Goal: Register for event/course

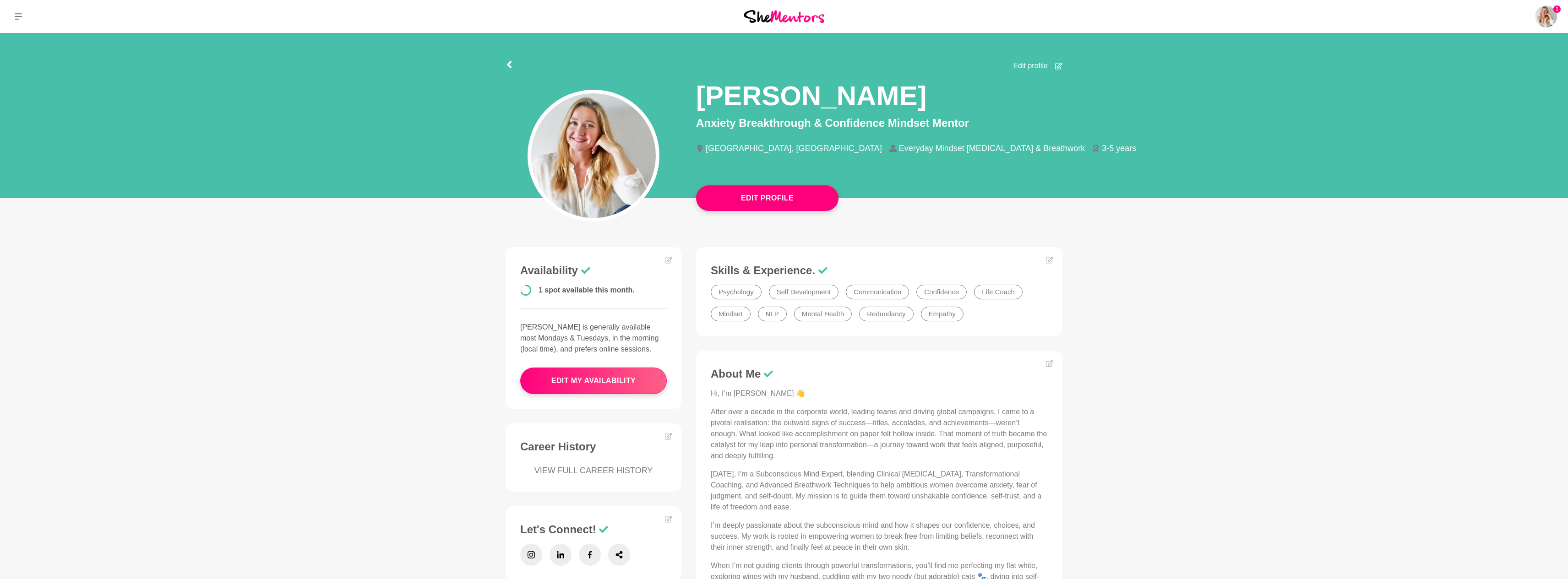
click at [789, 16] on img at bounding box center [784, 16] width 80 height 12
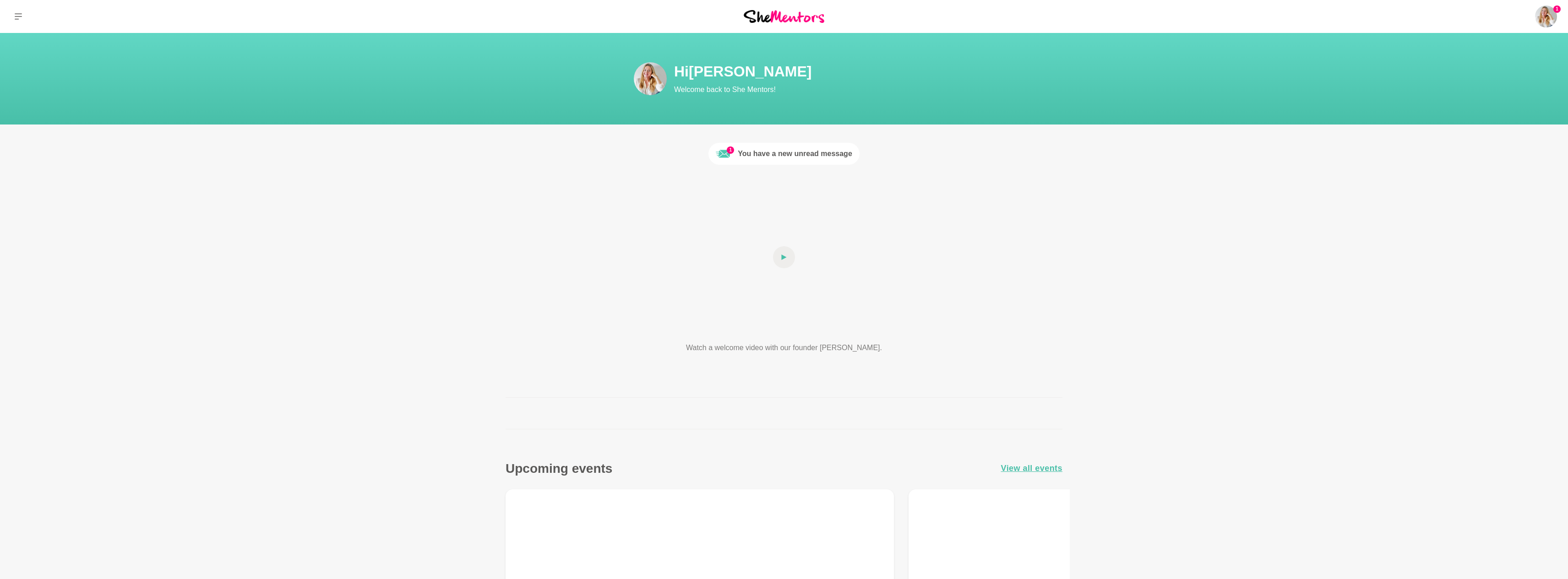
click at [786, 16] on img at bounding box center [784, 16] width 80 height 12
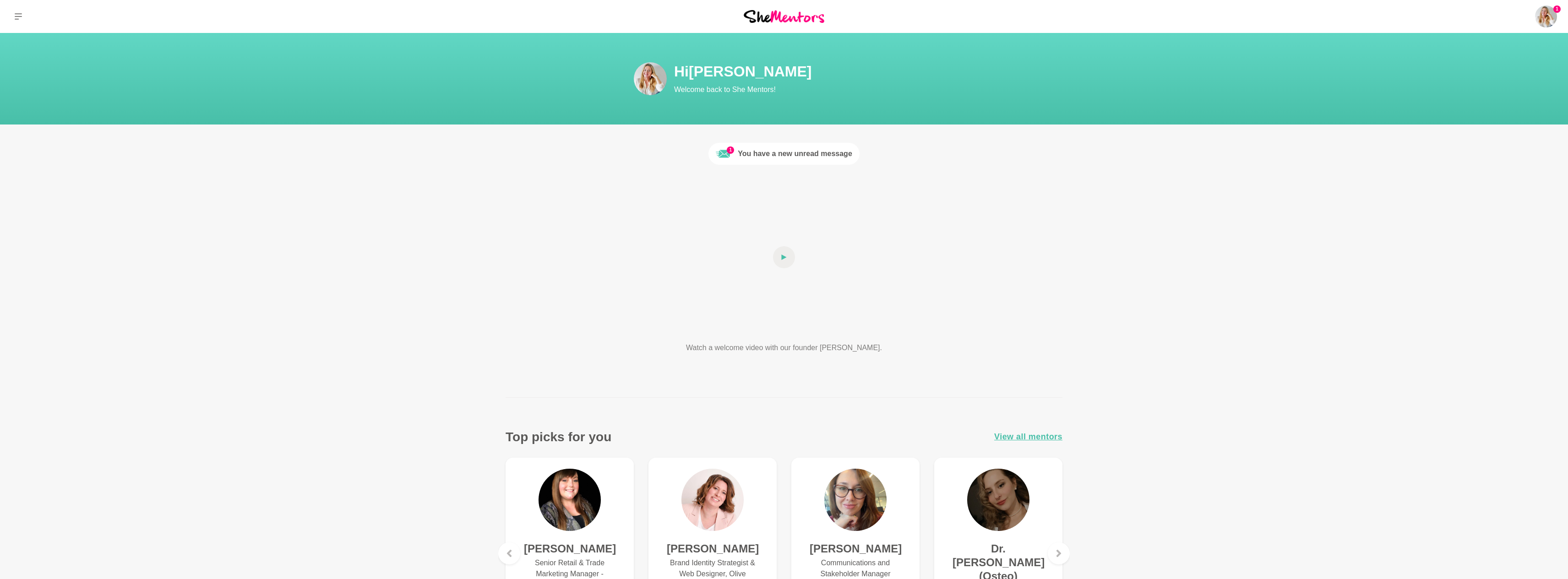
click at [789, 153] on div "You have a new unread message" at bounding box center [795, 154] width 114 height 11
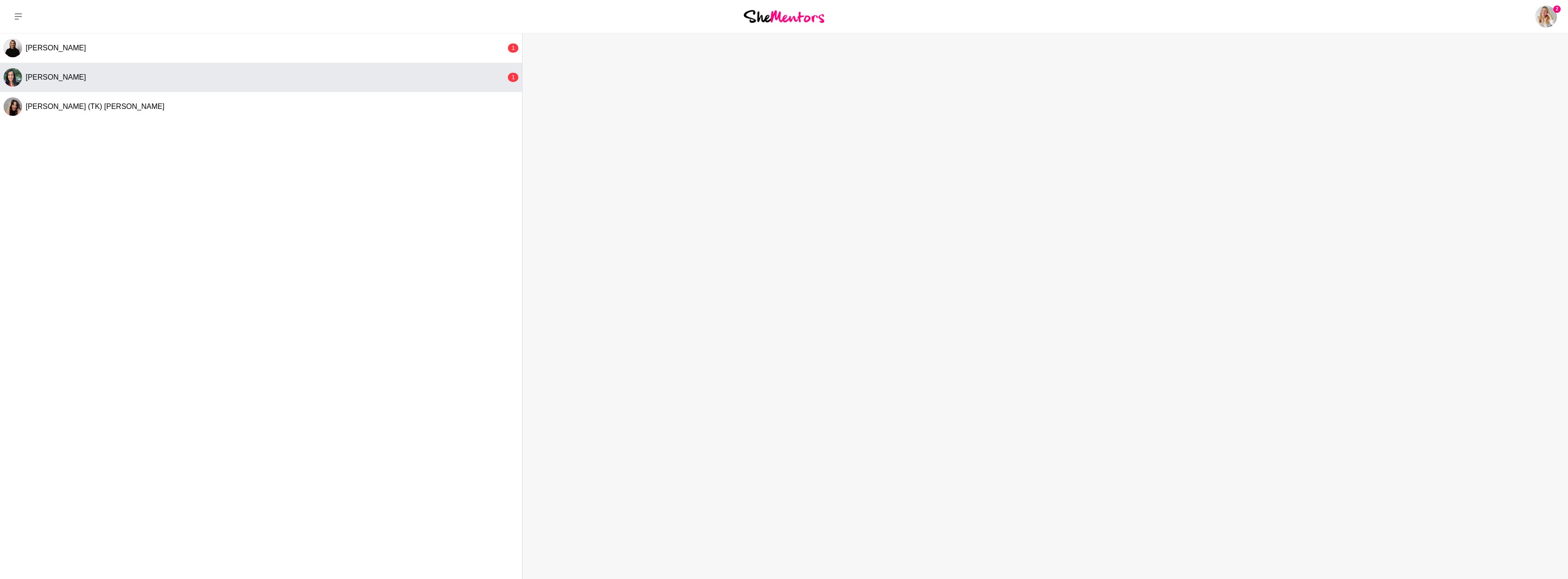
click at [458, 83] on button "Hema Prashar 1" at bounding box center [261, 77] width 522 height 29
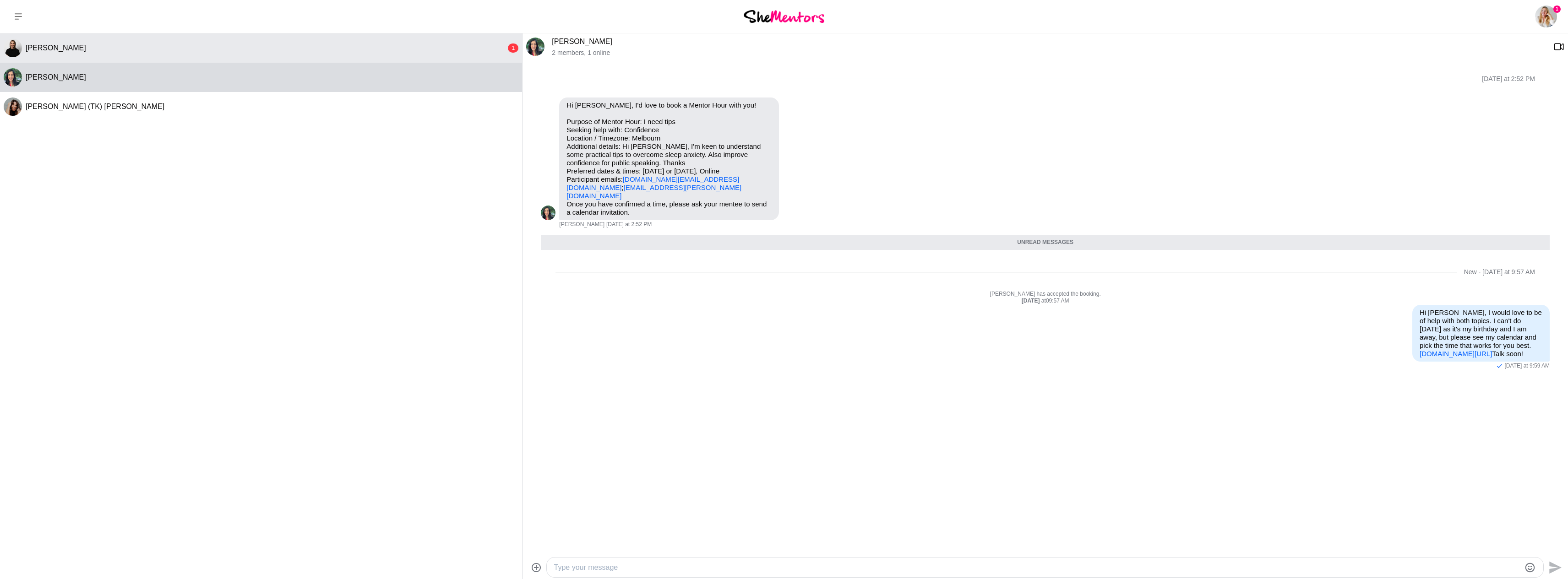
click at [393, 43] on button "Cara Gleeson 1" at bounding box center [261, 48] width 522 height 29
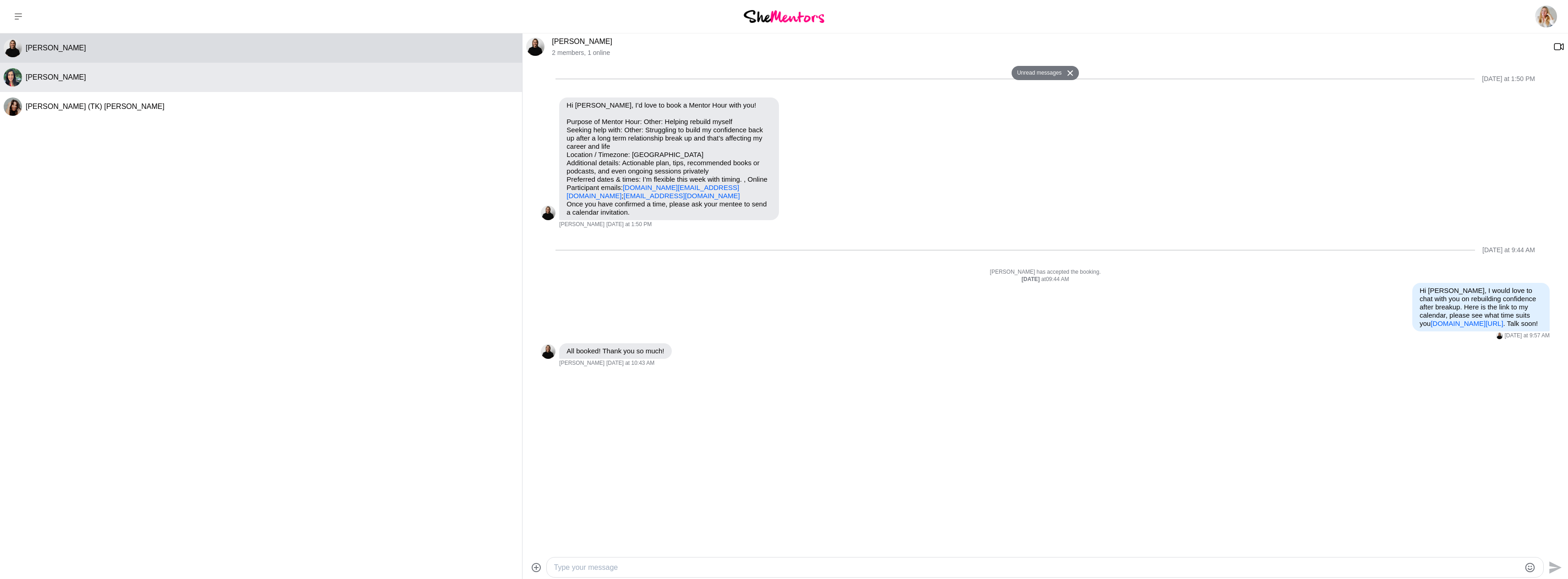
click at [385, 75] on div "Hema Prashar" at bounding box center [272, 77] width 493 height 9
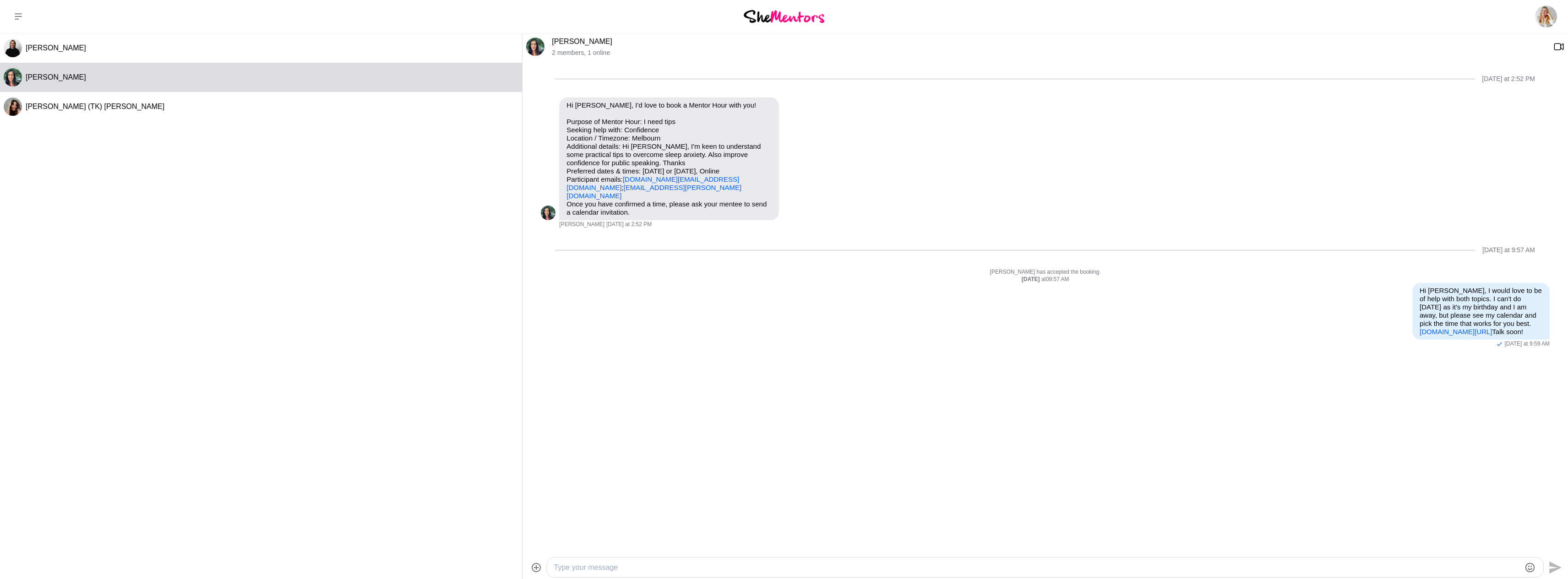
click at [769, 23] on div at bounding box center [783, 16] width 522 height 33
click at [772, 15] on img at bounding box center [784, 16] width 80 height 12
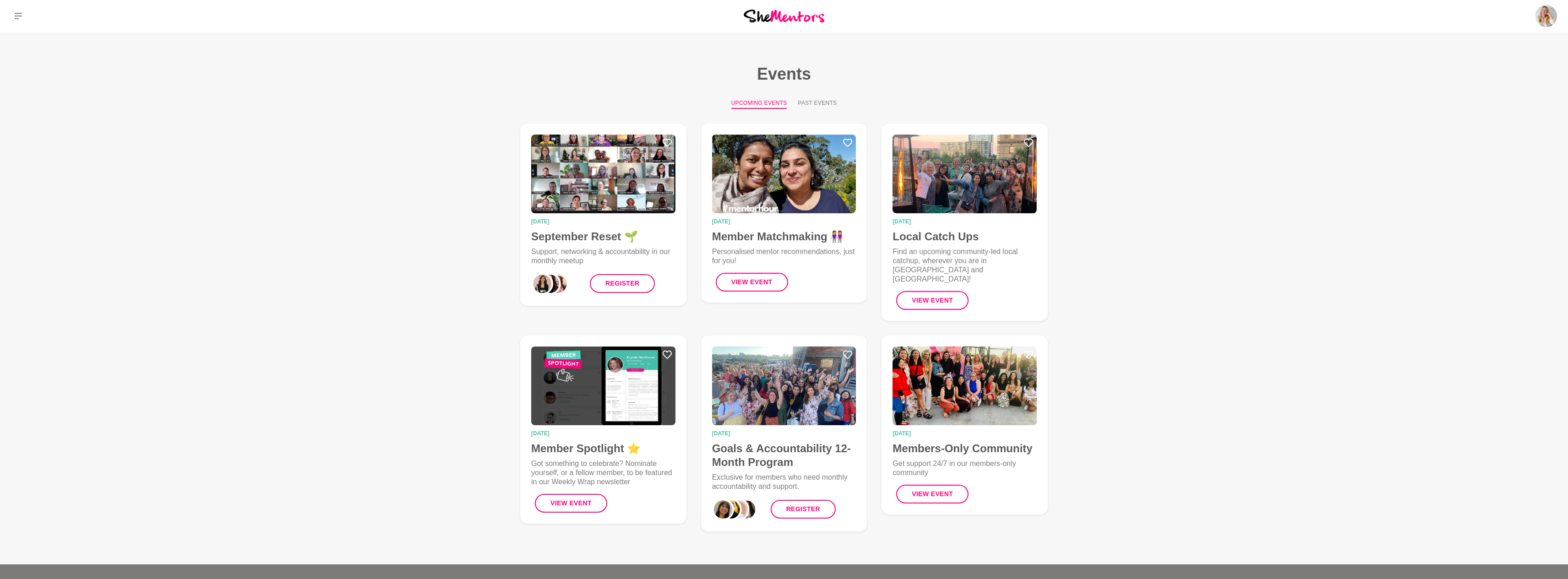
scroll to position [1, 0]
click at [591, 192] on img at bounding box center [603, 173] width 144 height 78
click at [24, 75] on main "Events Upcoming Events Past Events [DATE] September Reset 🌱 Support, networking…" at bounding box center [784, 299] width 1568 height 532
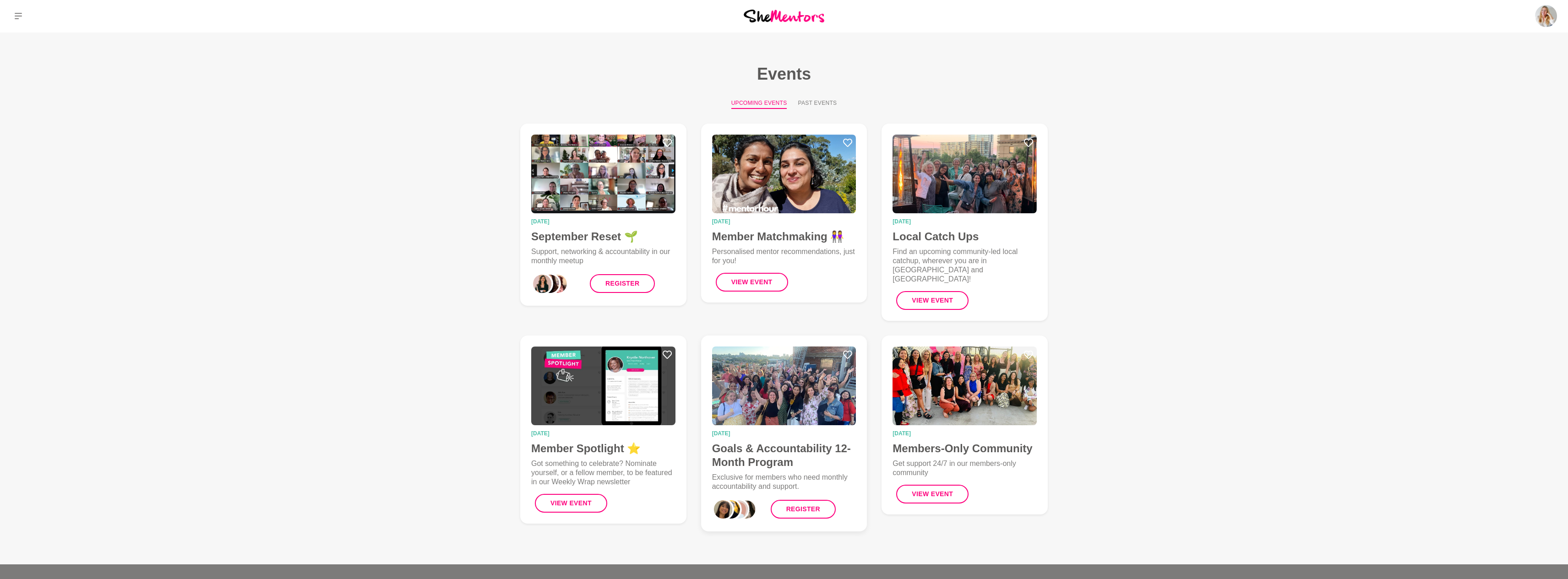
click at [786, 445] on h4 "Goals & Accountability 12-Month Program" at bounding box center [784, 455] width 144 height 27
click at [632, 284] on link "Register" at bounding box center [622, 283] width 65 height 19
click at [787, 18] on img at bounding box center [784, 16] width 80 height 12
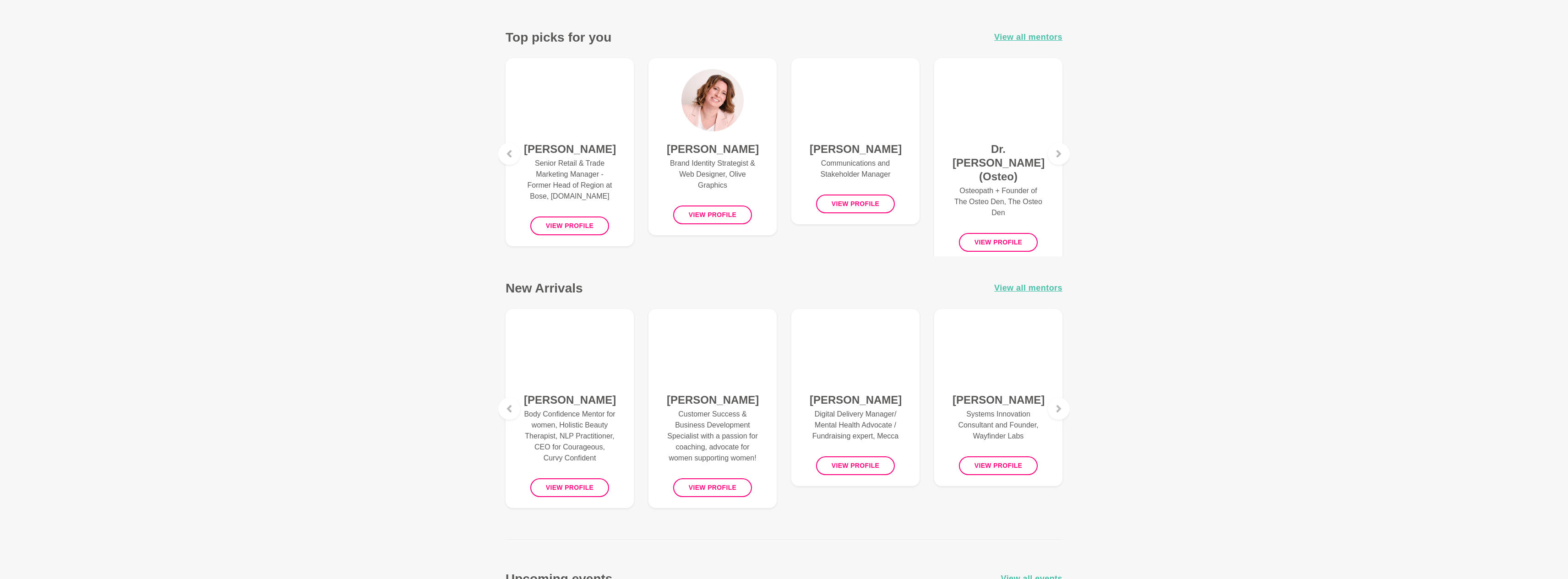
scroll to position [361, 0]
